Goal: Information Seeking & Learning: Check status

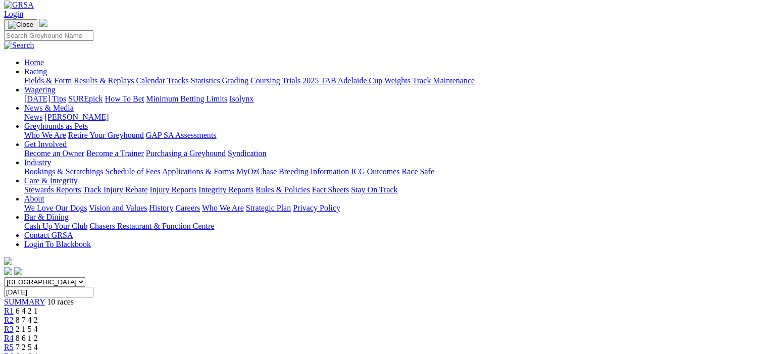
scroll to position [51, 0]
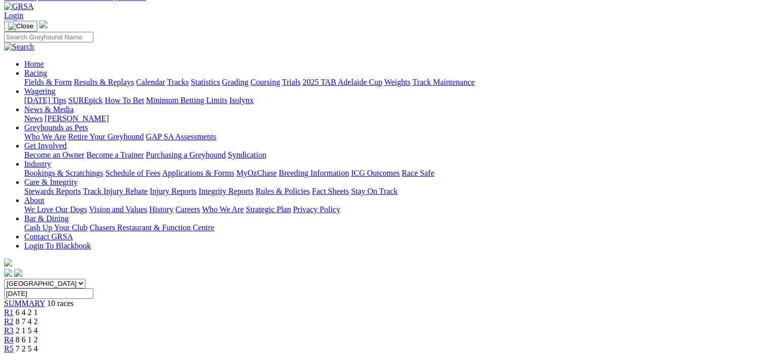
click at [14, 317] on span "R2" at bounding box center [9, 321] width 10 height 9
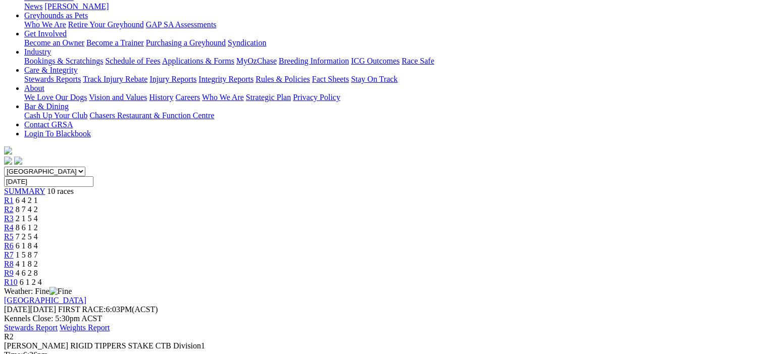
scroll to position [101, 0]
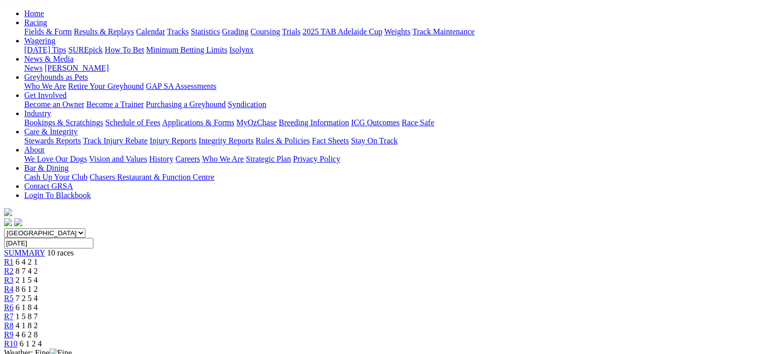
click at [14, 276] on span "R3" at bounding box center [9, 280] width 10 height 9
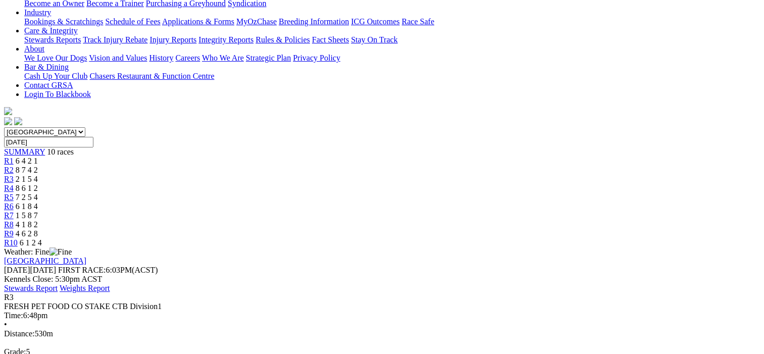
scroll to position [51, 0]
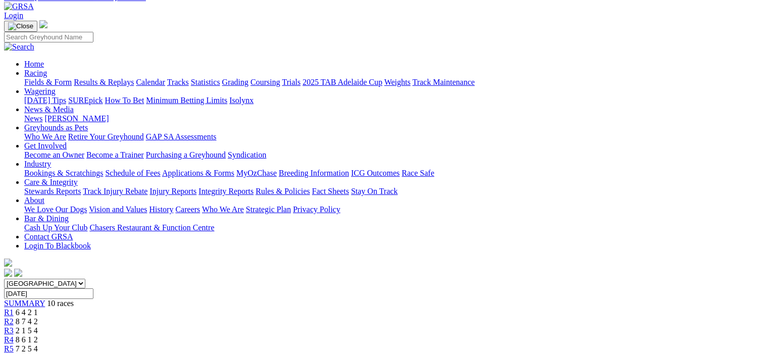
click at [14, 336] on span "R4" at bounding box center [9, 340] width 10 height 9
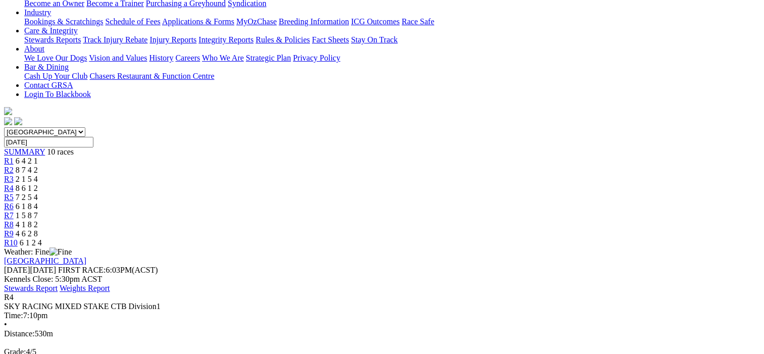
scroll to position [51, 0]
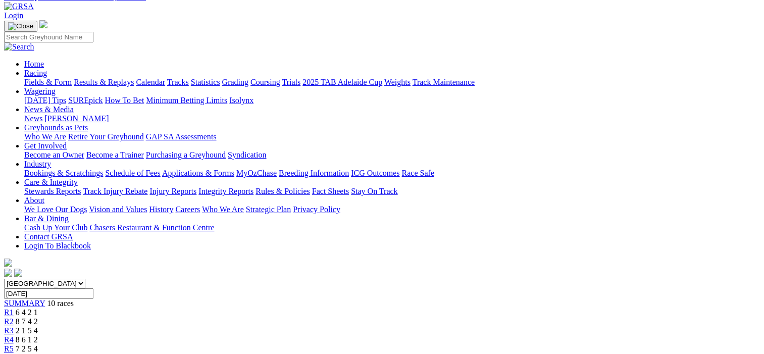
click at [14, 345] on span "R5" at bounding box center [9, 349] width 10 height 9
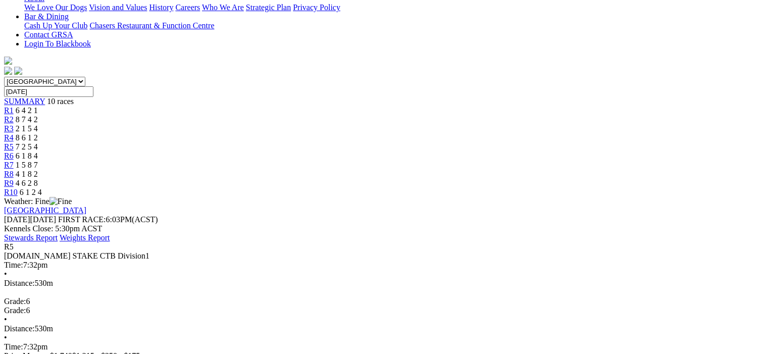
scroll to position [101, 0]
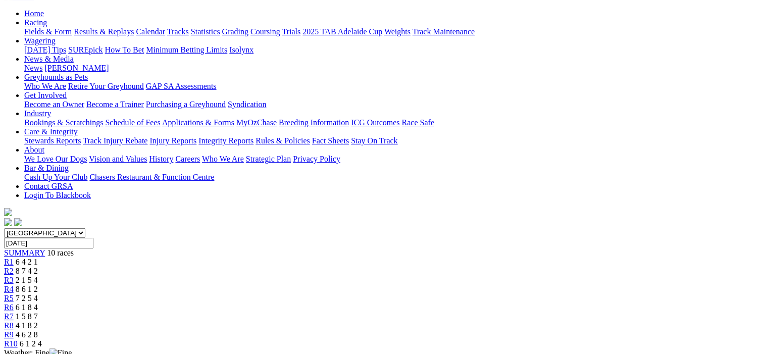
click at [14, 303] on span "R6" at bounding box center [9, 307] width 10 height 9
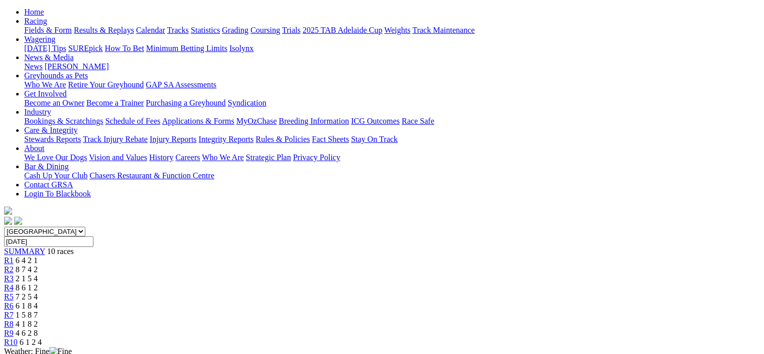
scroll to position [101, 0]
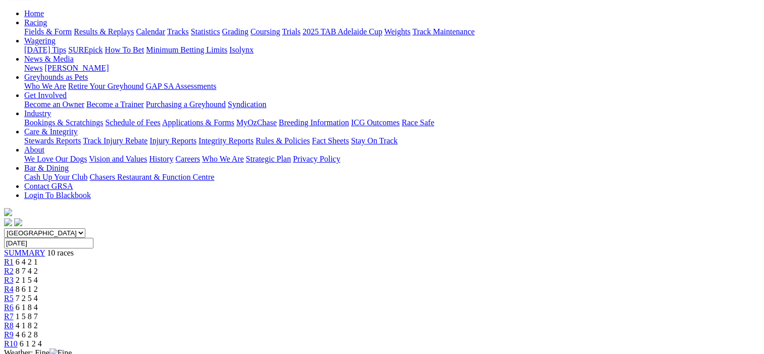
click at [14, 312] on span "R7" at bounding box center [9, 316] width 10 height 9
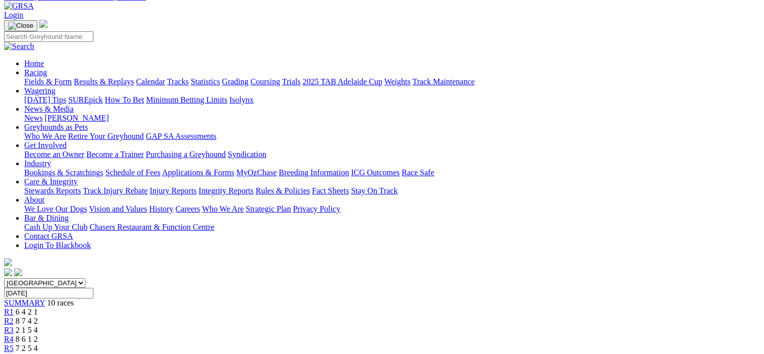
scroll to position [51, 0]
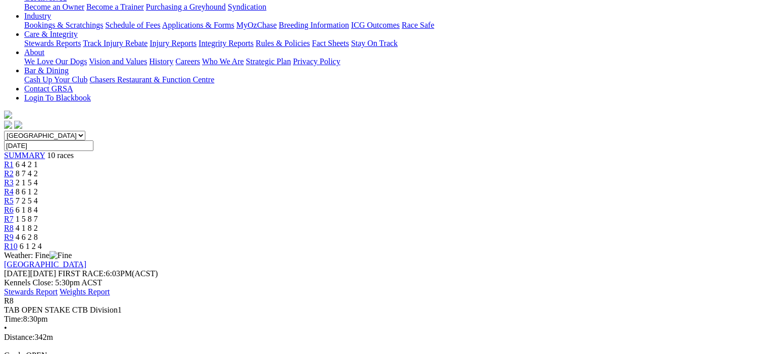
scroll to position [202, 0]
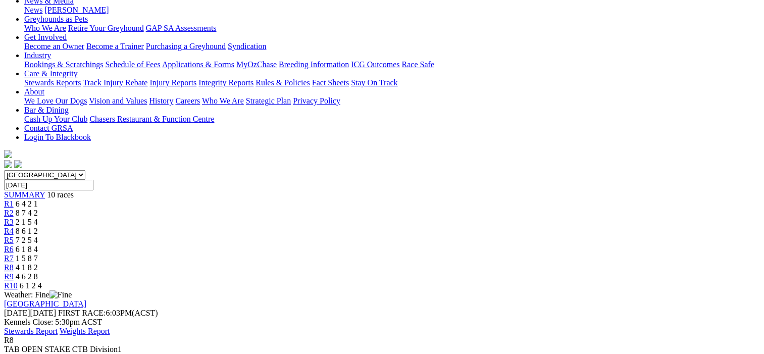
scroll to position [101, 0]
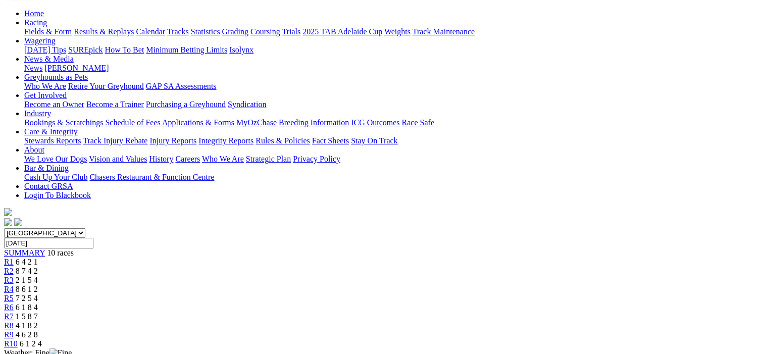
click at [14, 330] on span "R9" at bounding box center [9, 334] width 10 height 9
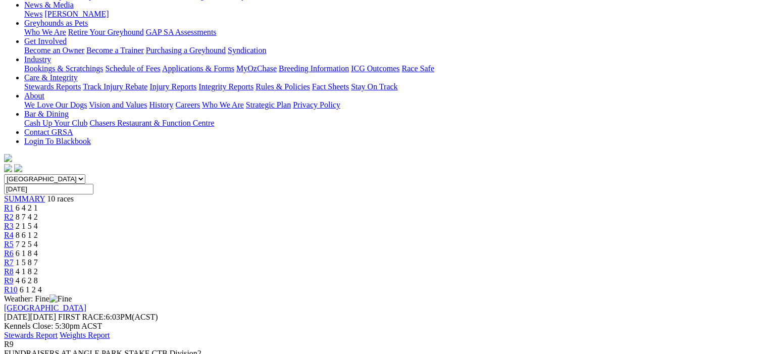
scroll to position [101, 0]
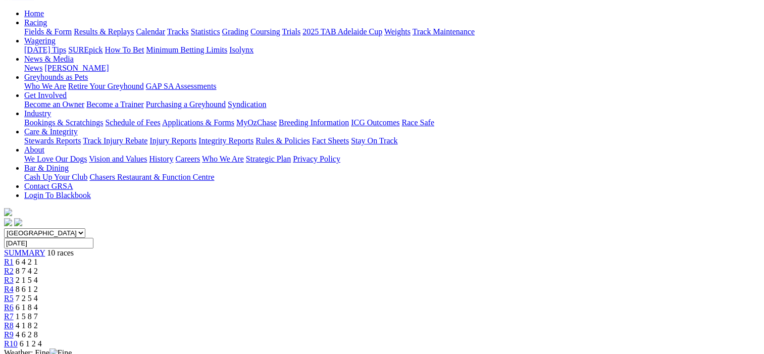
click at [18, 340] on span "R10" at bounding box center [11, 344] width 14 height 9
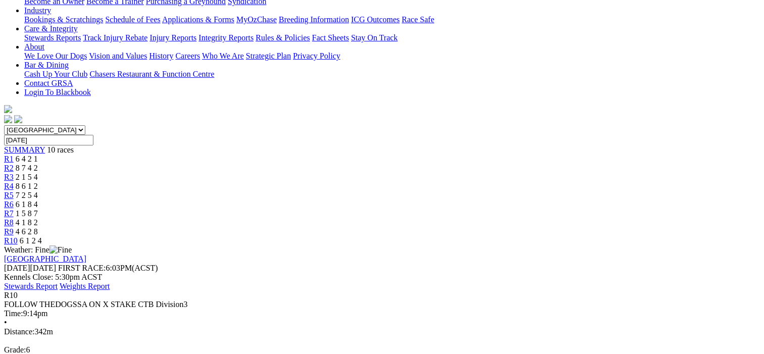
scroll to position [101, 0]
